Goal: Information Seeking & Learning: Learn about a topic

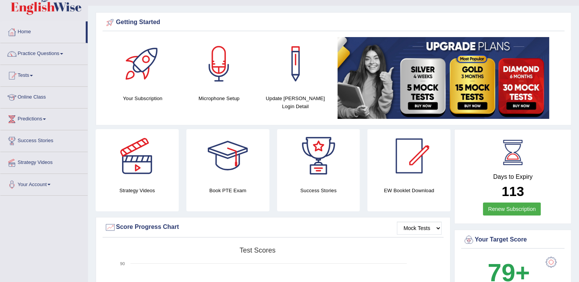
scroll to position [18, 0]
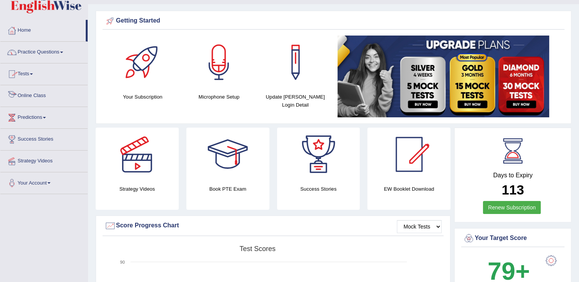
click at [46, 95] on link "Online Class" at bounding box center [43, 94] width 87 height 19
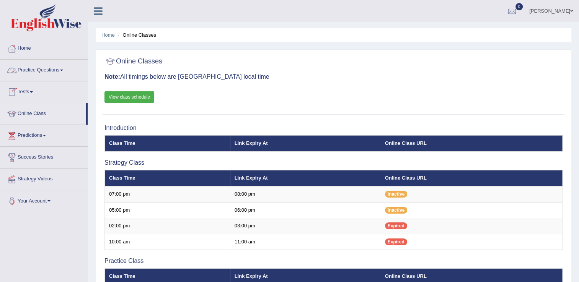
click at [28, 72] on link "Practice Questions" at bounding box center [43, 69] width 87 height 19
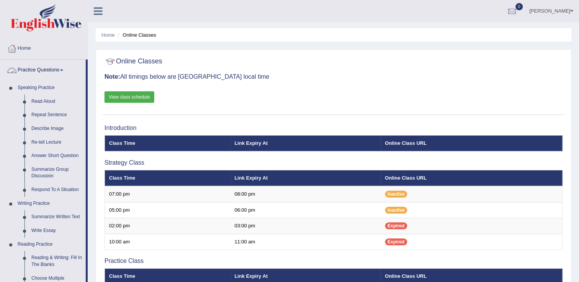
click at [60, 68] on link "Practice Questions" at bounding box center [42, 69] width 85 height 19
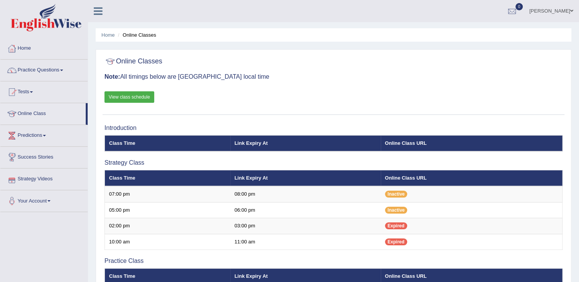
click at [50, 181] on link "Strategy Videos" at bounding box center [43, 178] width 87 height 19
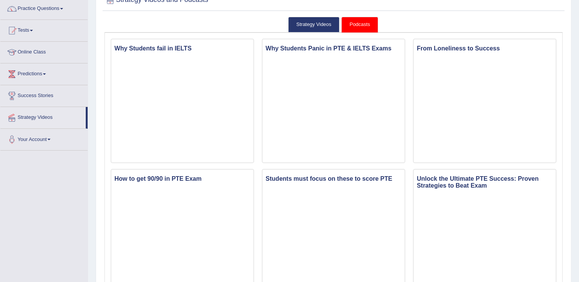
scroll to position [63, 0]
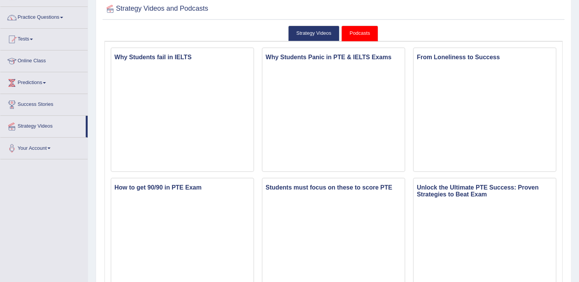
scroll to position [46, 0]
